Goal: Task Accomplishment & Management: Manage account settings

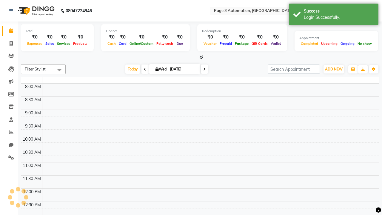
select select "en"
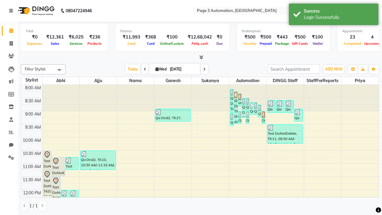
click at [12, 11] on icon at bounding box center [11, 11] width 4 height 4
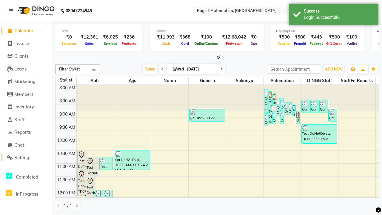
click at [26, 158] on span "Settings" at bounding box center [22, 158] width 17 height 6
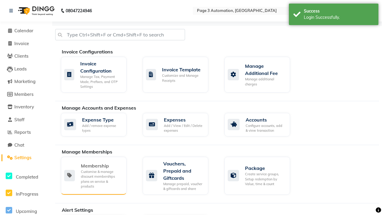
click at [101, 166] on div "Membership" at bounding box center [101, 165] width 41 height 7
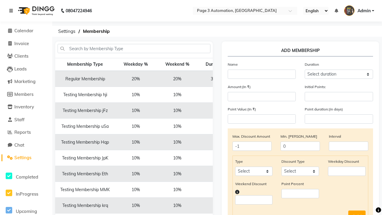
click at [12, 11] on icon at bounding box center [11, 11] width 4 height 4
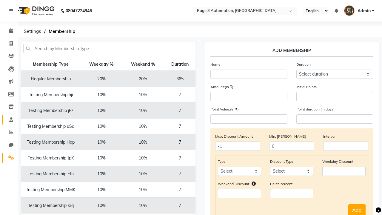
click at [9, 119] on span at bounding box center [11, 119] width 10 height 7
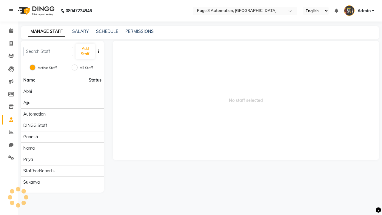
click at [12, 11] on icon at bounding box center [11, 11] width 4 height 4
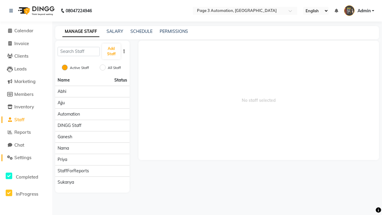
click at [26, 158] on span "Settings" at bounding box center [22, 158] width 17 height 6
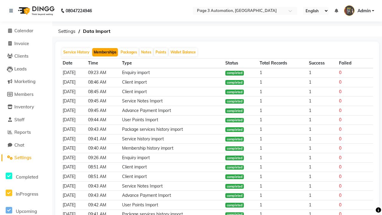
click at [105, 52] on button "Memberships" at bounding box center [105, 52] width 26 height 8
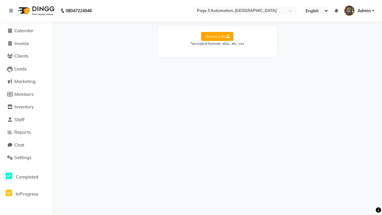
select select "Sheet1"
select select "Client Name"
select select "Mobile"
select select "Start Date"
select select "End Date"
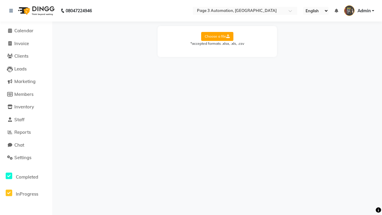
select select "Employee"
select select "Membership Name"
select select "Credit Balance"
select select "Amount"
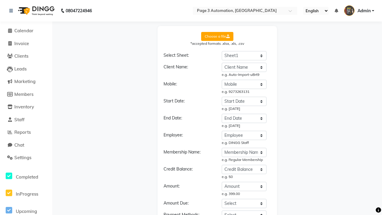
select select "DD/MM/YYYY"
select select "Membership"
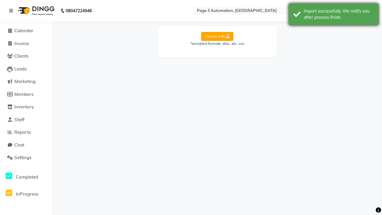
click at [334, 15] on div "Import successfully. We notify you after process finish." at bounding box center [339, 14] width 70 height 13
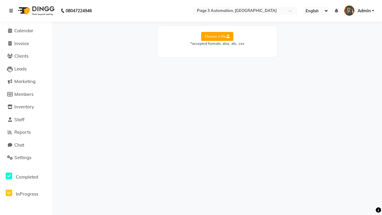
click at [12, 11] on icon at bounding box center [11, 11] width 4 height 4
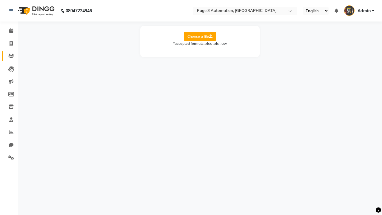
click at [9, 56] on icon at bounding box center [11, 56] width 6 height 4
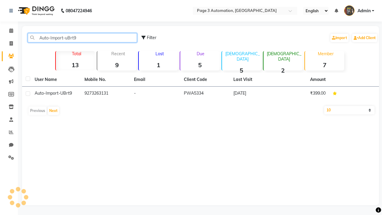
type input "Auto-Import-uBrt9"
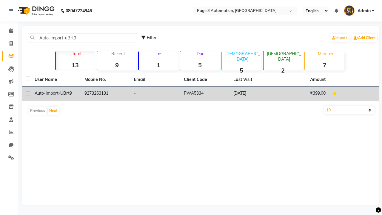
click at [201, 94] on td "PWA5334" at bounding box center [205, 94] width 50 height 15
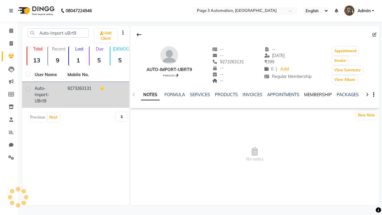
click at [318, 95] on link "MEMBERSHIP" at bounding box center [318, 94] width 28 height 5
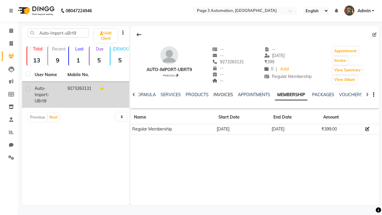
click at [223, 95] on link "INVOICES" at bounding box center [223, 94] width 20 height 5
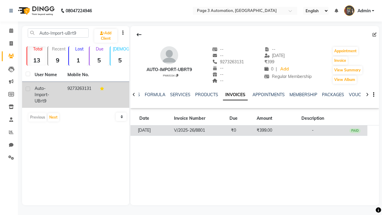
click at [255, 130] on td "₹399.00" at bounding box center [264, 130] width 37 height 10
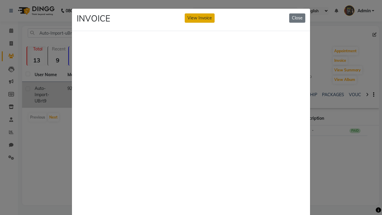
click at [200, 18] on button "View Invoice" at bounding box center [200, 17] width 30 height 9
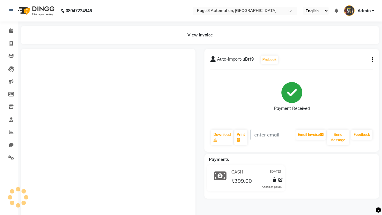
click at [371, 60] on button "button" at bounding box center [372, 60] width 4 height 6
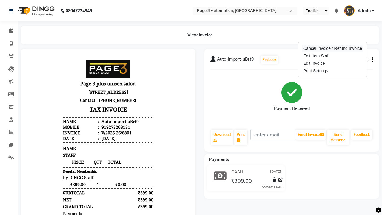
click at [333, 48] on div "Cancel Invoice / Refund Invoice" at bounding box center [332, 48] width 61 height 7
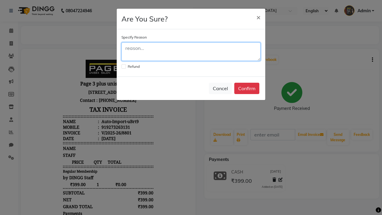
click at [191, 52] on textarea at bounding box center [191, 51] width 139 height 19
type textarea "Testing"
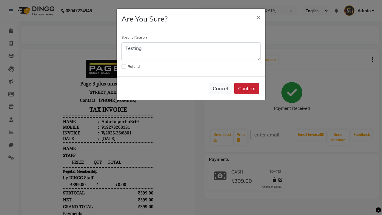
click at [247, 88] on button "Confirm" at bounding box center [246, 88] width 25 height 11
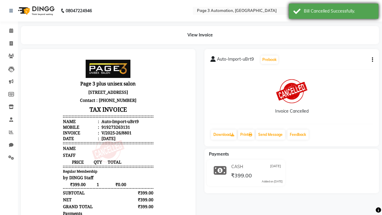
click at [334, 12] on div "Bill Cancelled Successfully." at bounding box center [339, 11] width 70 height 6
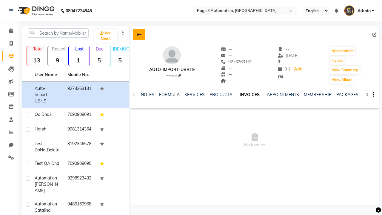
click at [139, 35] on icon at bounding box center [139, 34] width 5 height 5
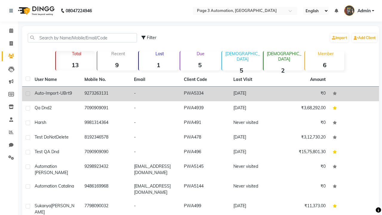
click at [28, 93] on label at bounding box center [28, 93] width 4 height 4
click at [28, 93] on input "checkbox" at bounding box center [28, 94] width 4 height 4
checkbox input "true"
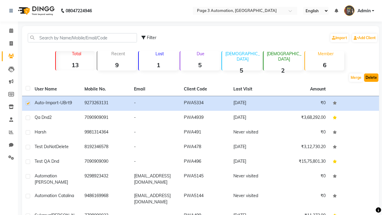
click at [371, 78] on button "Delete" at bounding box center [371, 77] width 14 height 8
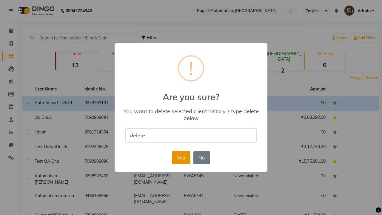
type input "delete"
click at [181, 157] on button "Yes" at bounding box center [181, 157] width 18 height 13
